Goal: Task Accomplishment & Management: Complete application form

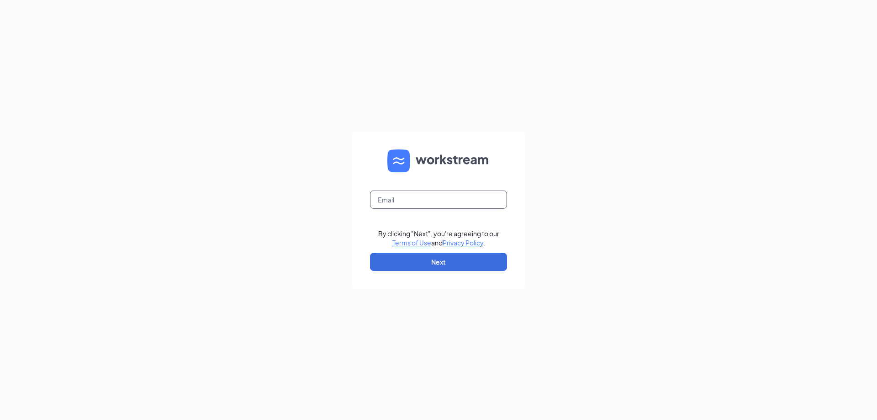
click at [417, 200] on input "text" at bounding box center [438, 199] width 137 height 18
type input "[PERSON_NAME][EMAIL_ADDRESS][DOMAIN_NAME]"
click at [441, 261] on button "Next" at bounding box center [438, 262] width 137 height 18
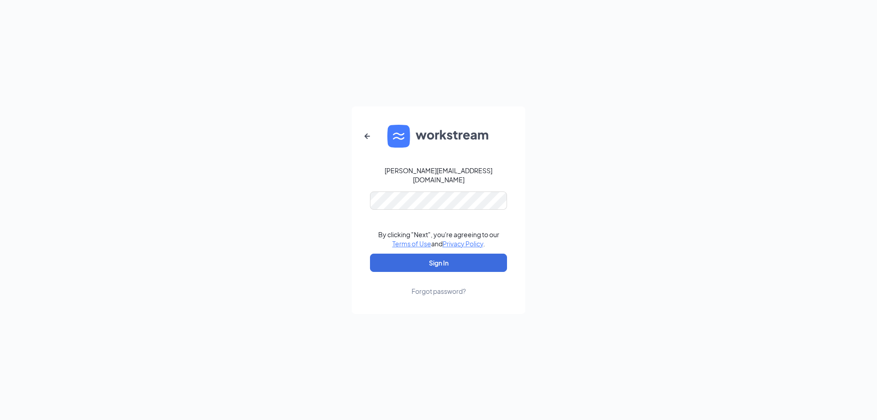
click at [589, 250] on div "[PERSON_NAME][EMAIL_ADDRESS][DOMAIN_NAME] By clicking "Next", you're agreeing t…" at bounding box center [438, 210] width 877 height 420
click at [589, 249] on div "[PERSON_NAME][EMAIL_ADDRESS][DOMAIN_NAME] By clicking "Next", you're agreeing t…" at bounding box center [438, 210] width 877 height 420
